Goal: Information Seeking & Learning: Learn about a topic

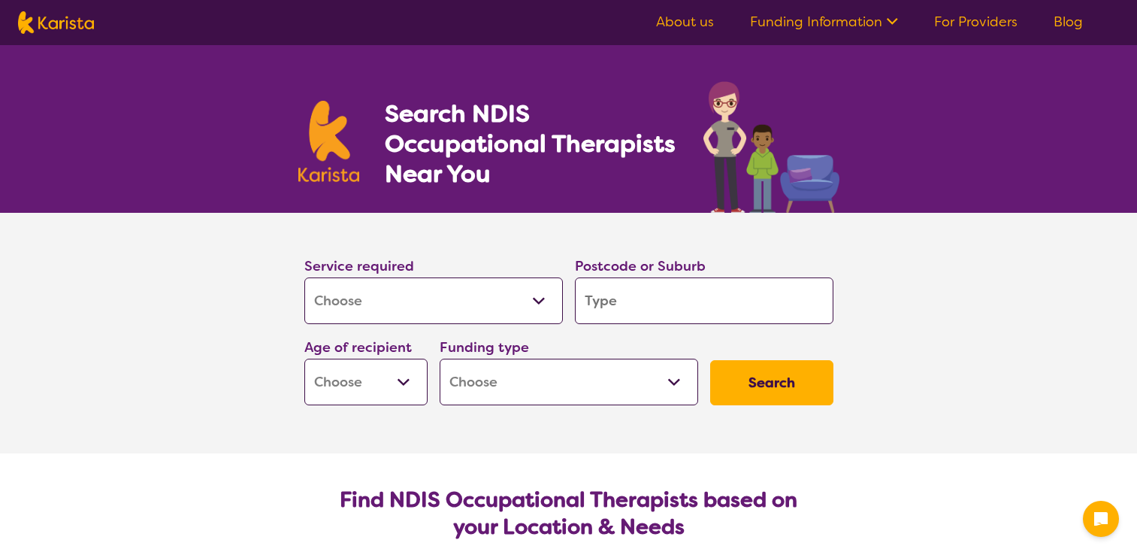
select select "[MEDICAL_DATA]"
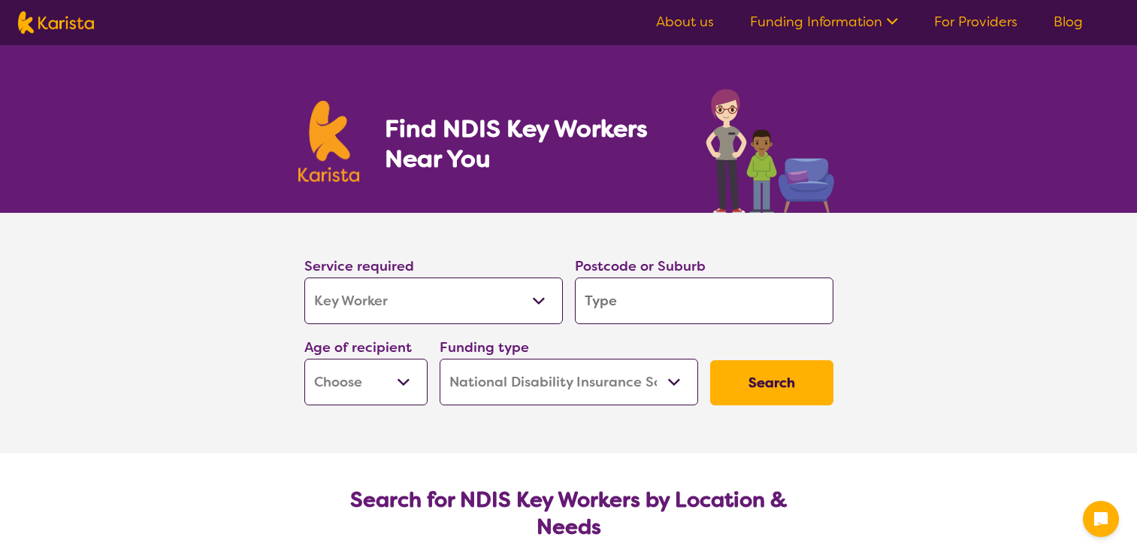
select select "Key Worker"
select select "NDIS"
select select "Key Worker"
select select "NDIS"
